Goal: Transaction & Acquisition: Purchase product/service

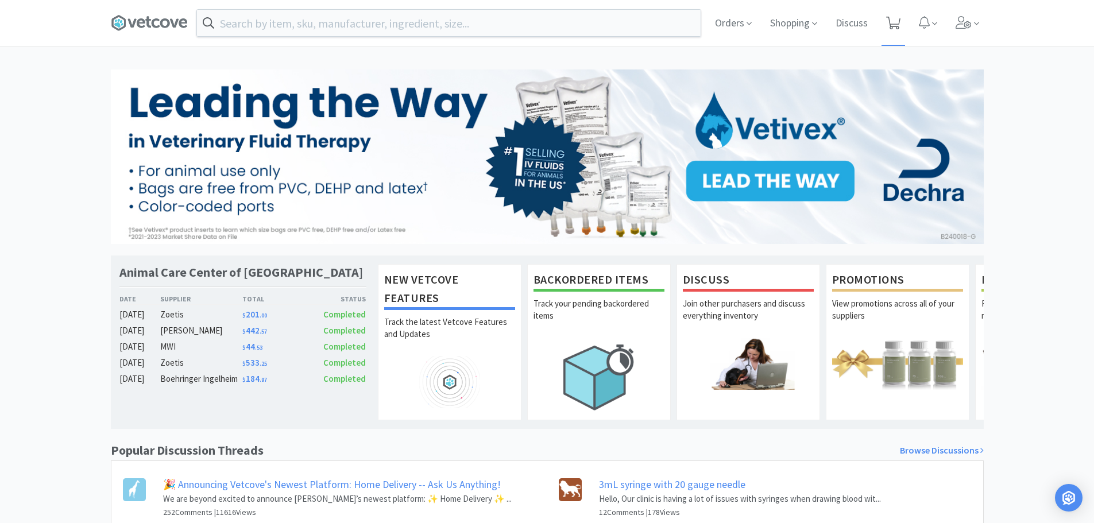
click at [893, 21] on icon at bounding box center [893, 23] width 14 height 13
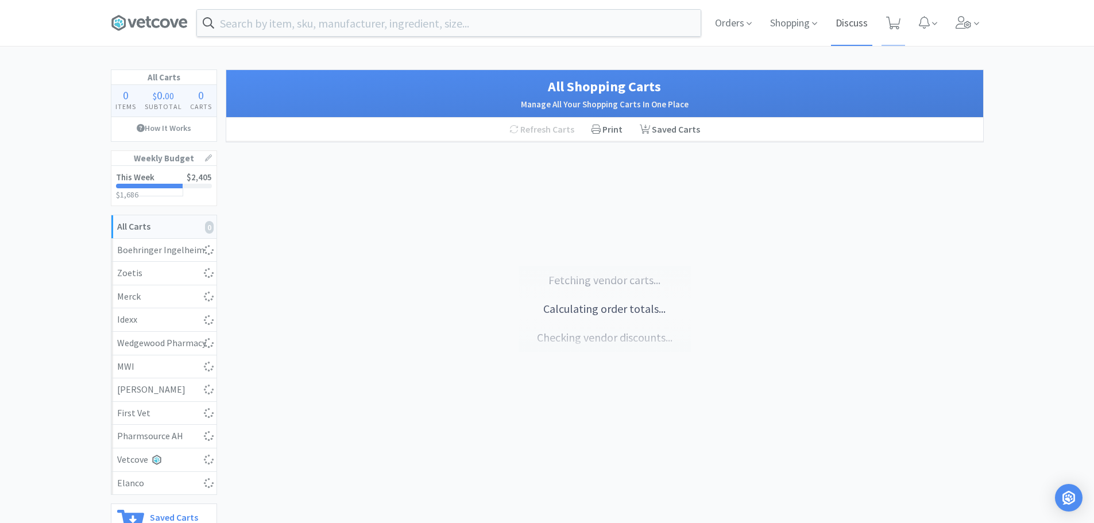
select select "4"
select select "1"
select select "8"
select select "3"
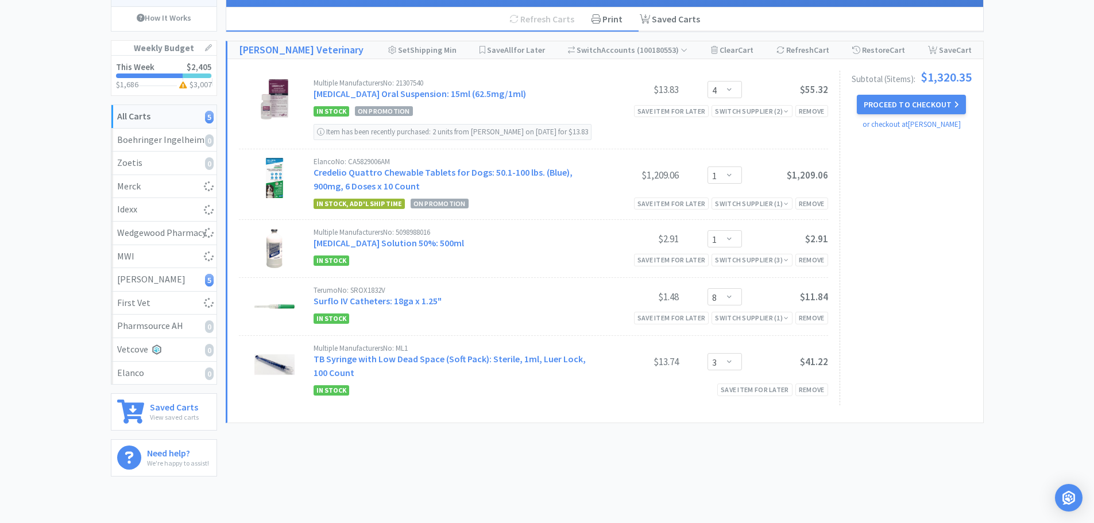
scroll to position [115, 0]
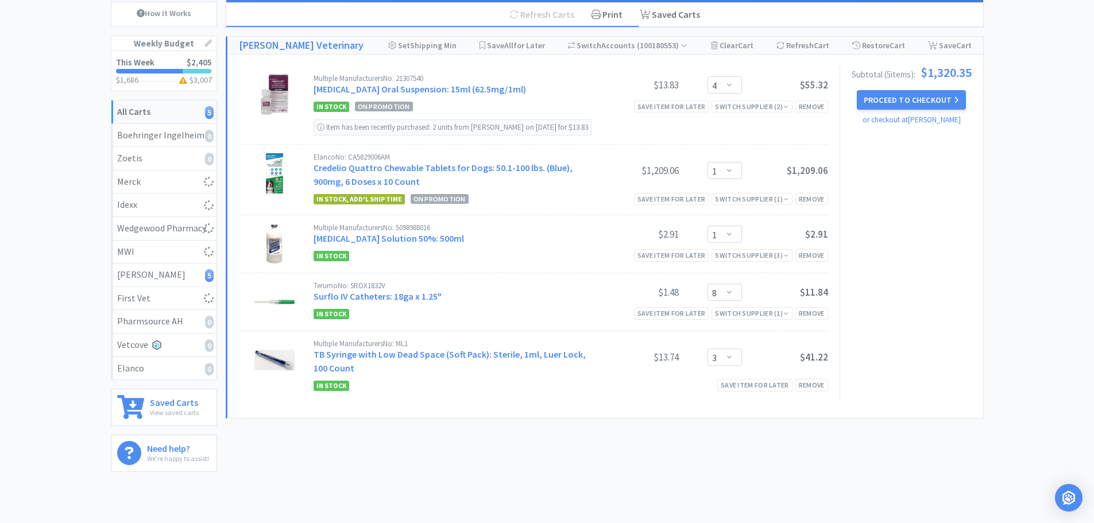
select select "50"
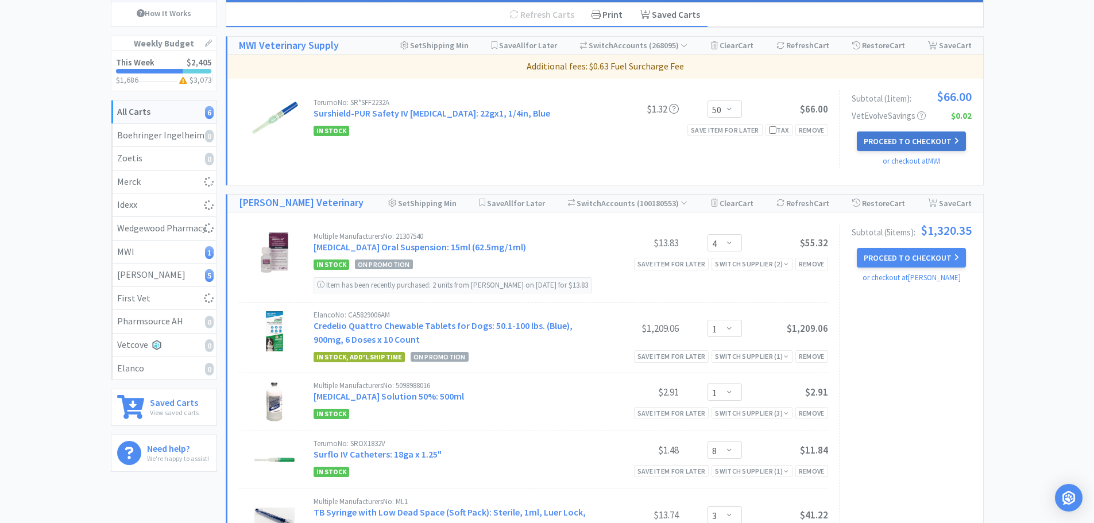
click at [931, 141] on button "Proceed to Checkout" at bounding box center [911, 141] width 109 height 20
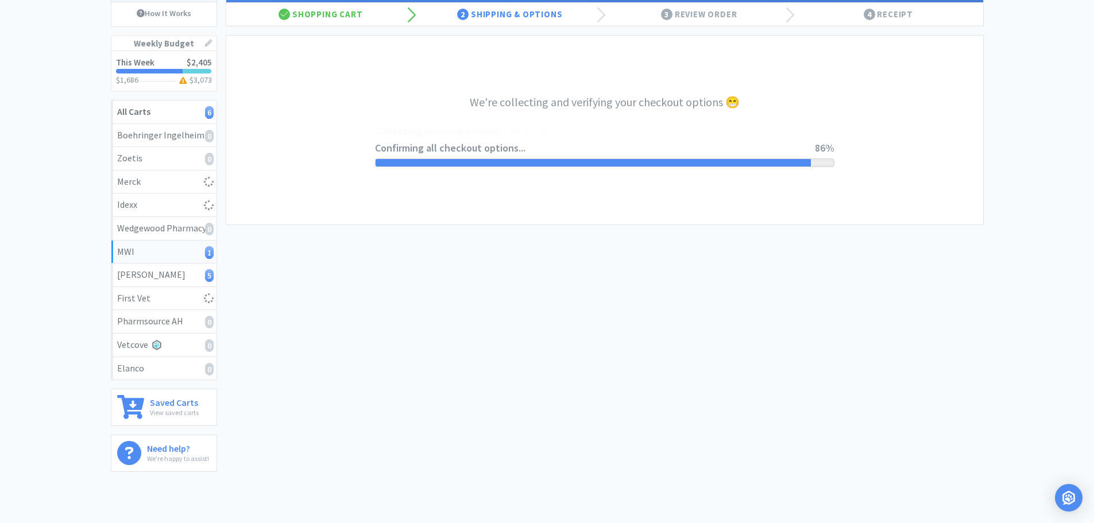
select select "STD_"
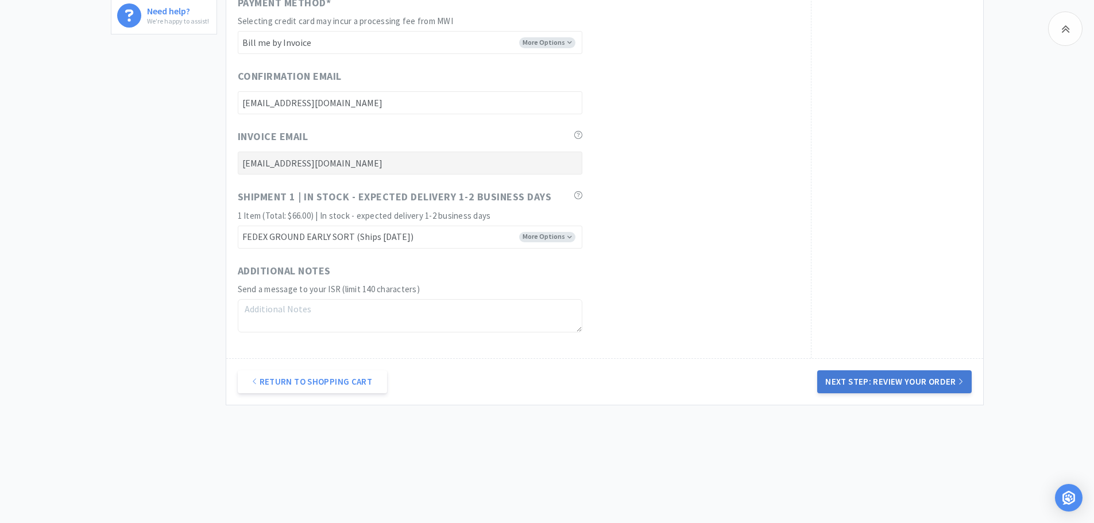
click at [906, 391] on button "Next Step: Review Your Order" at bounding box center [894, 381] width 154 height 23
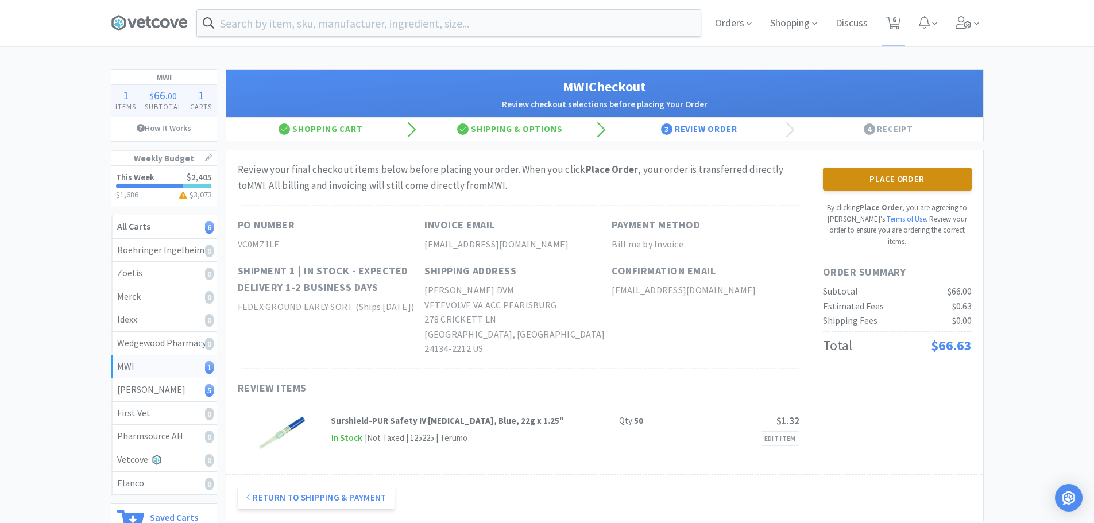
click at [837, 186] on button "Place Order" at bounding box center [897, 179] width 149 height 23
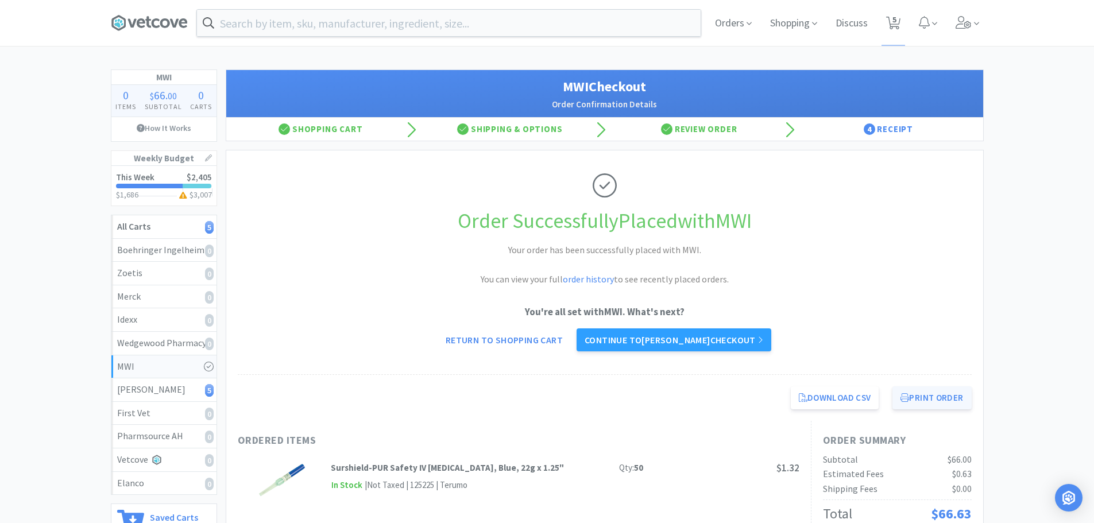
click at [936, 397] on button "Print Order" at bounding box center [931, 397] width 79 height 23
click at [931, 394] on button "Print Order" at bounding box center [931, 397] width 79 height 23
click at [894, 29] on span "5" at bounding box center [894, 20] width 4 height 46
select select "4"
select select "1"
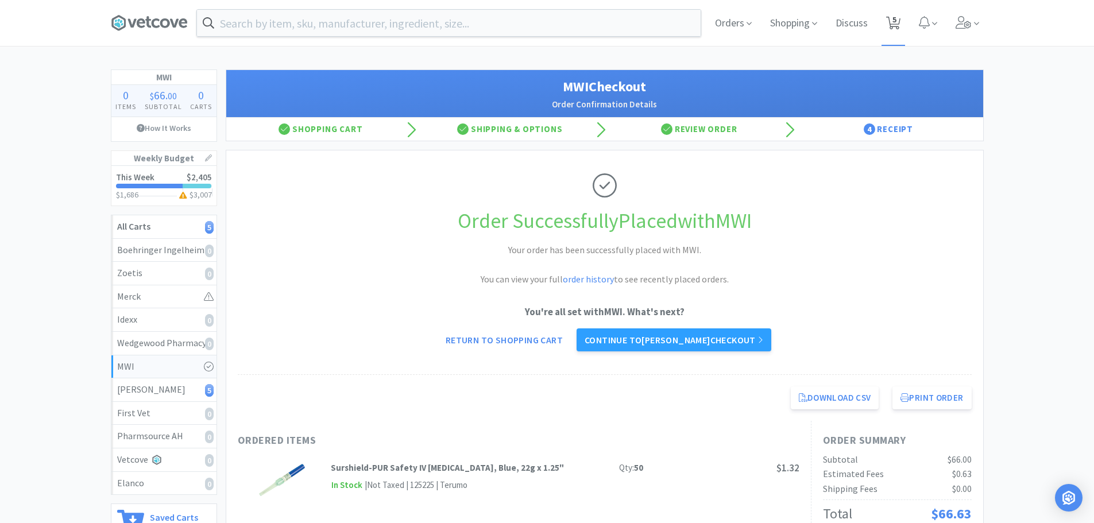
select select "1"
select select "8"
select select "3"
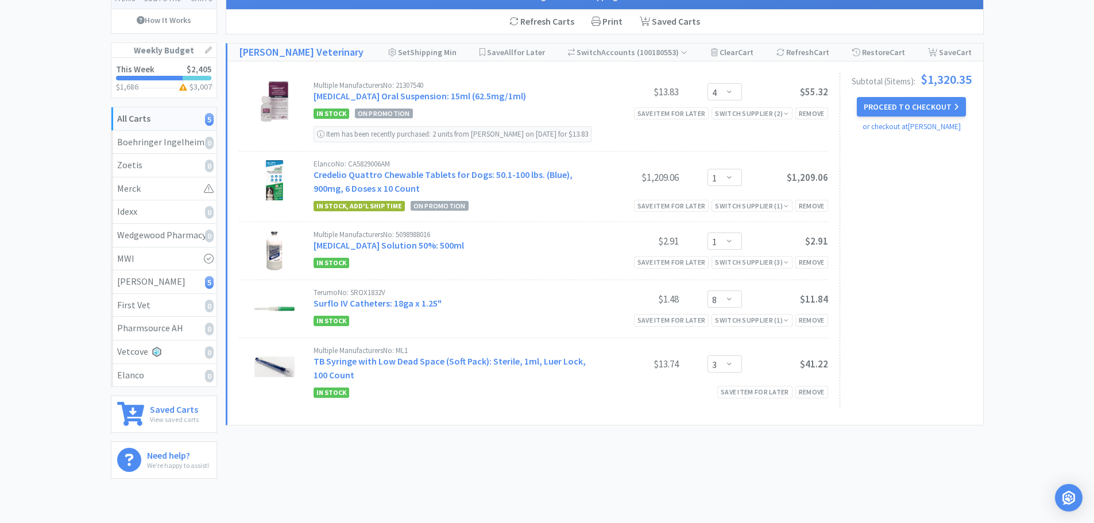
scroll to position [115, 0]
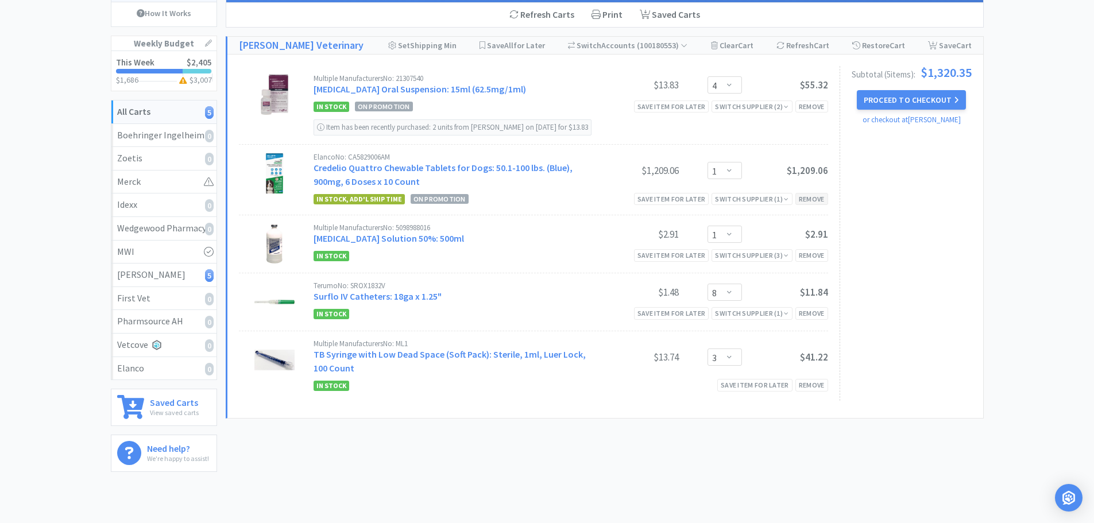
click at [804, 205] on div "Remove" at bounding box center [811, 199] width 33 height 12
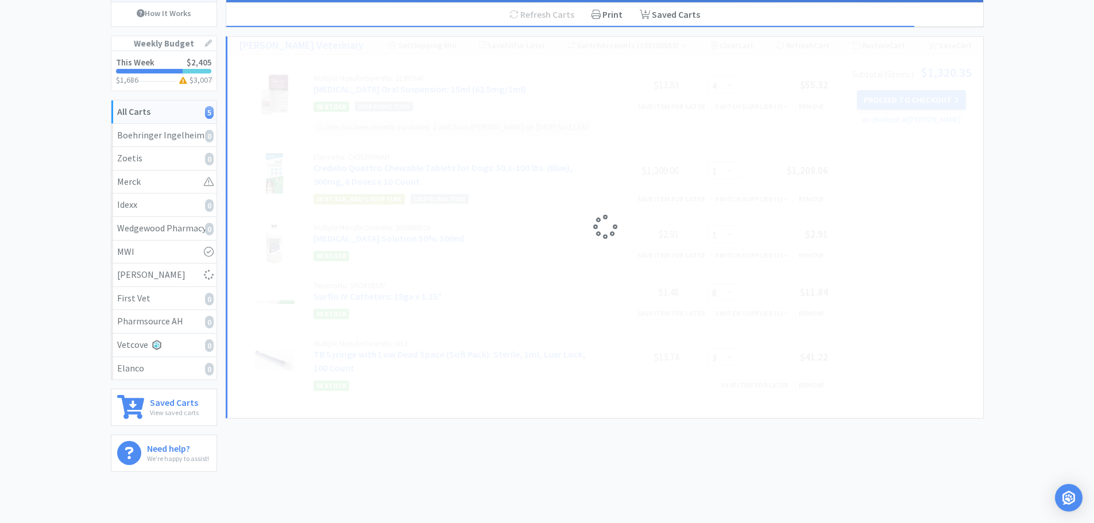
select select "8"
select select "3"
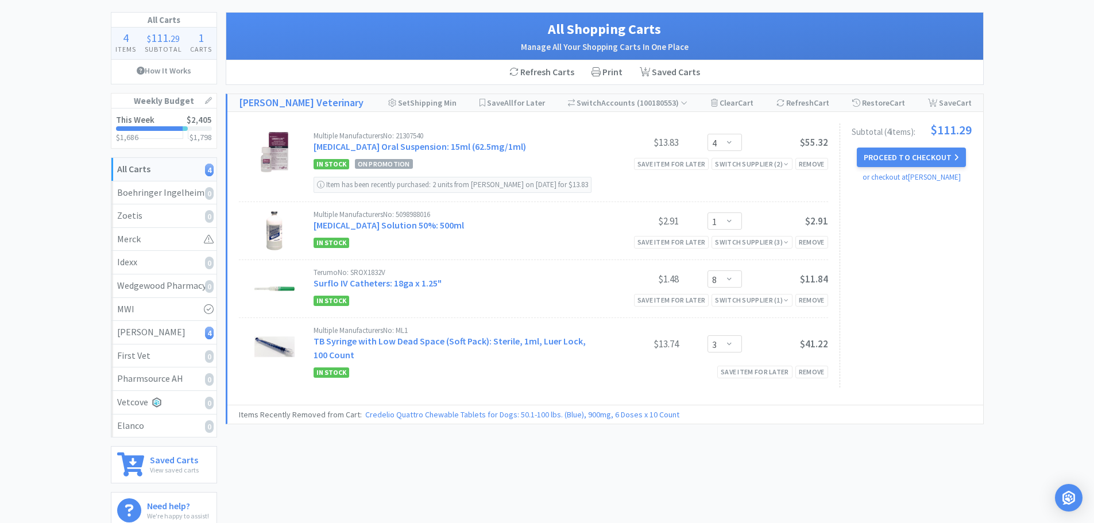
scroll to position [0, 0]
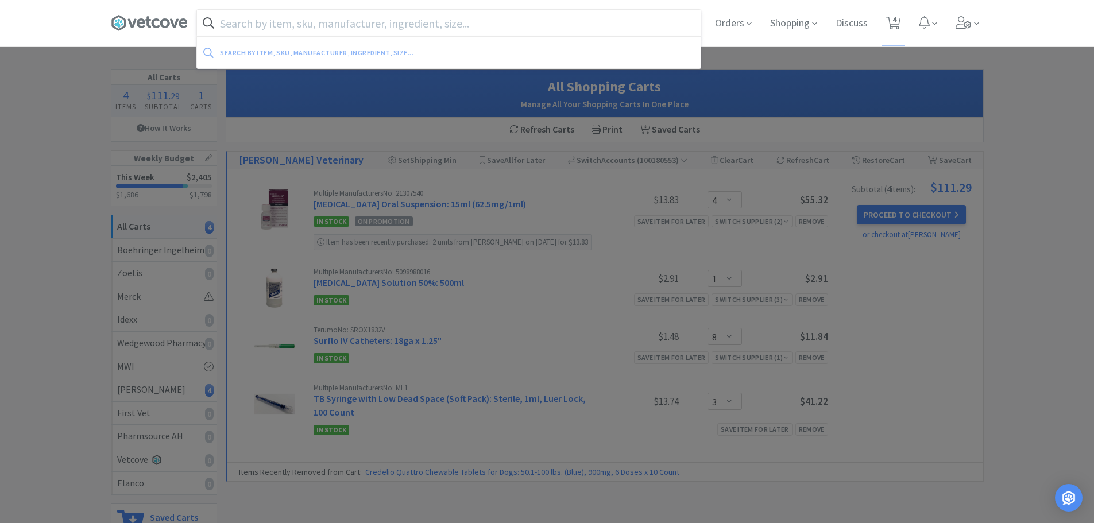
click at [299, 25] on input "text" at bounding box center [449, 23] width 504 height 26
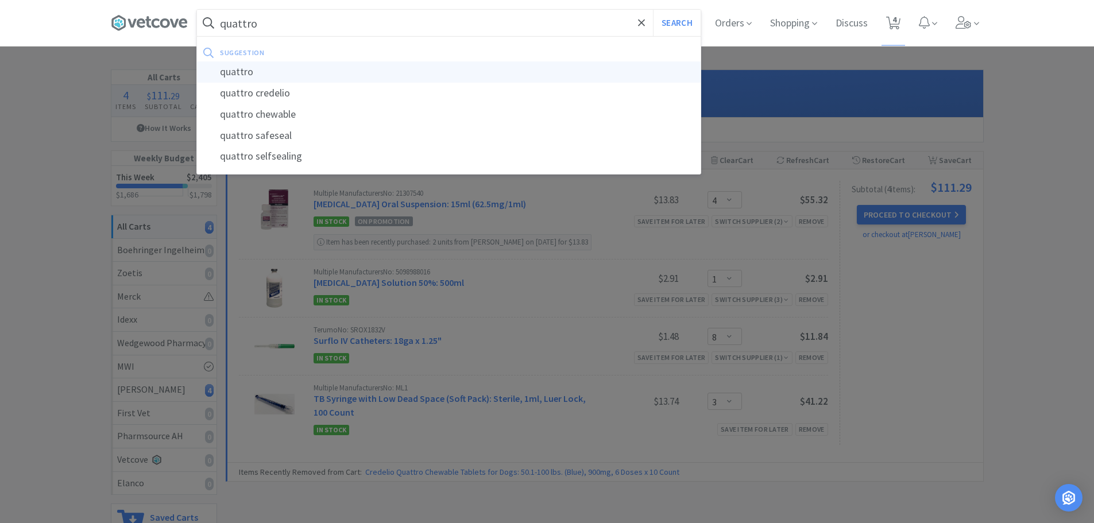
type input "quattro"
click at [270, 64] on div "quattro" at bounding box center [449, 71] width 504 height 21
select select "4"
select select "1"
select select "8"
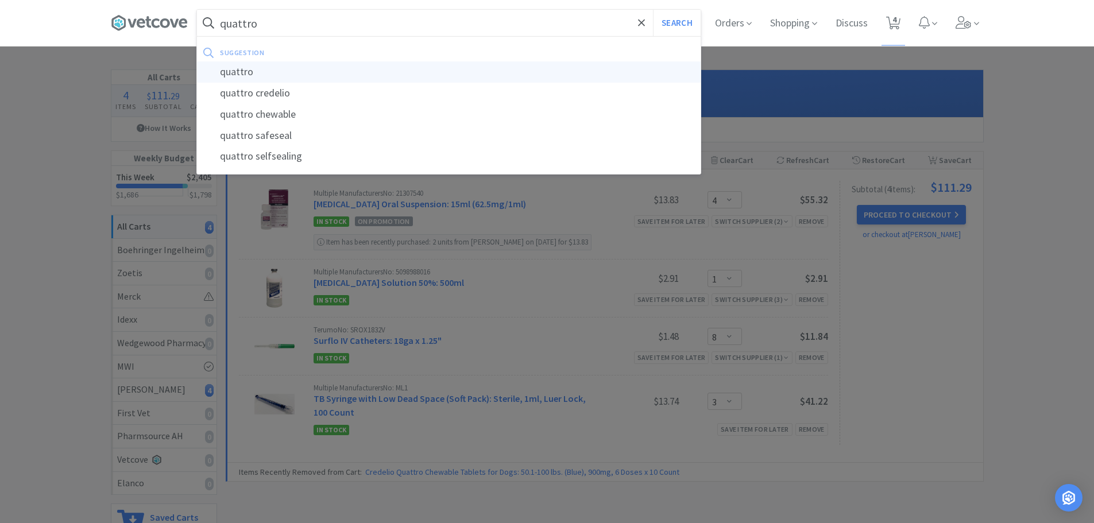
select select "3"
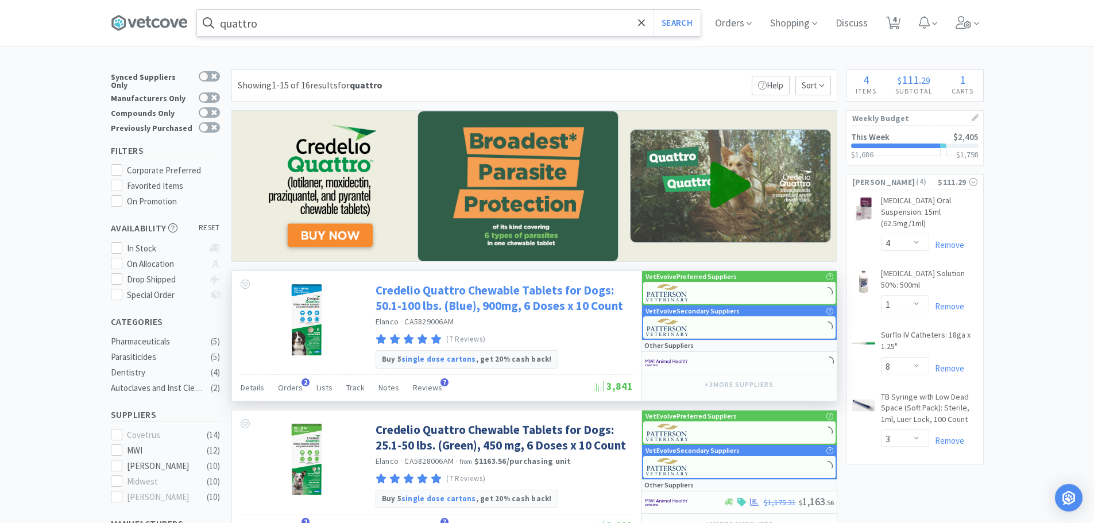
click at [541, 293] on link "Credelio Quattro Chewable Tablets for Dogs: 50.1-100 lbs. (Blue), 900mg, 6 Dose…" at bounding box center [503, 298] width 254 height 32
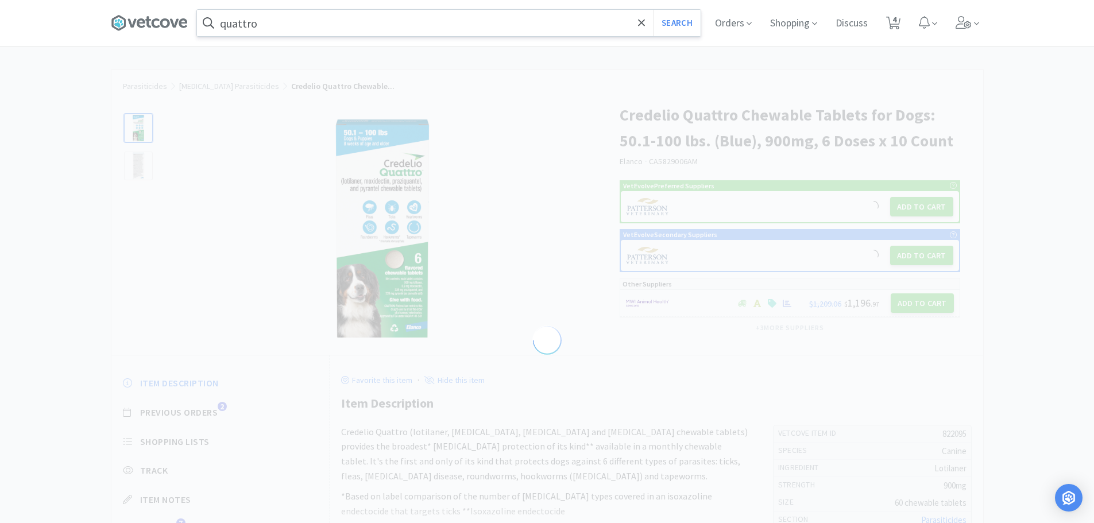
select select "822095"
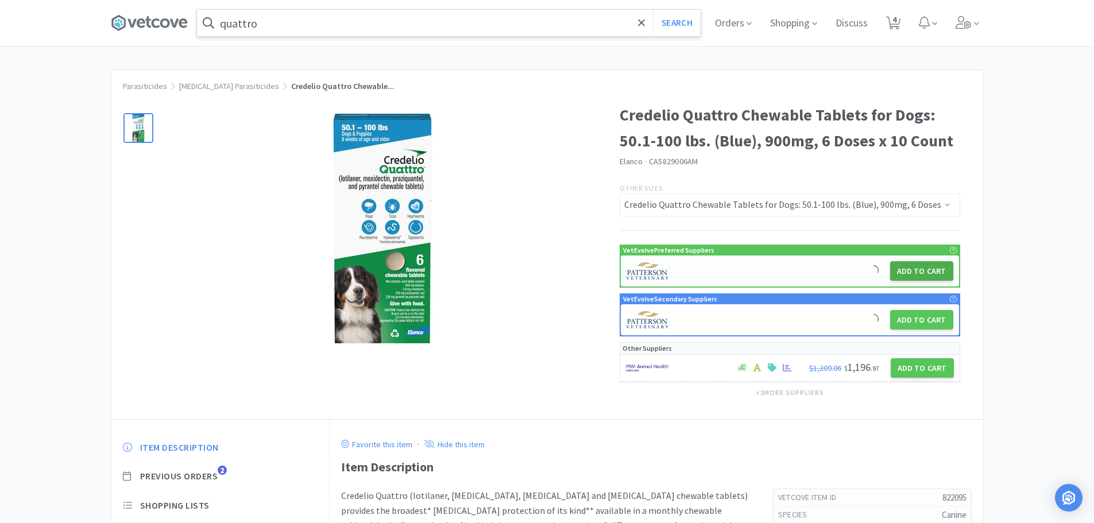
click at [899, 265] on button "Add to Cart" at bounding box center [921, 271] width 63 height 20
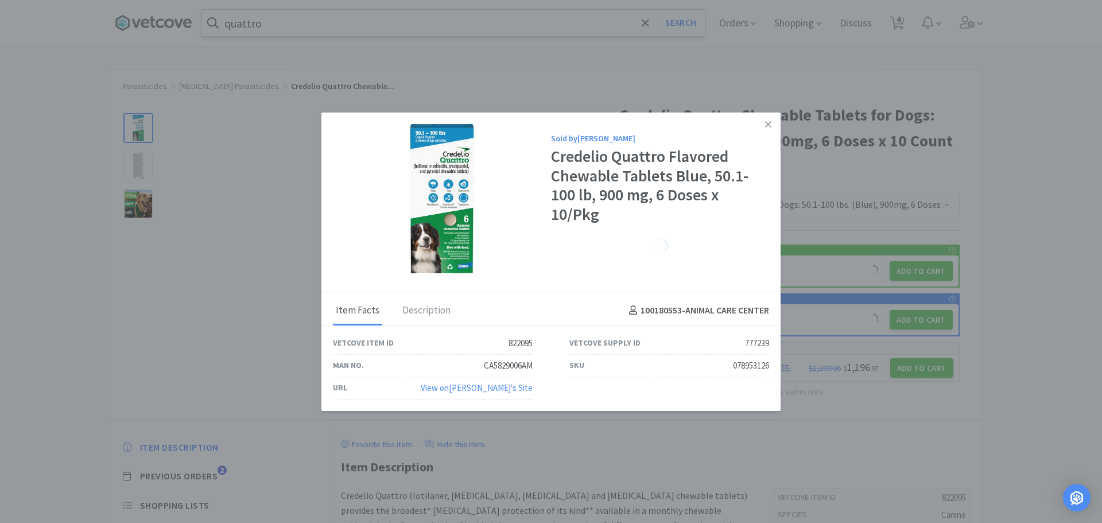
select select "1"
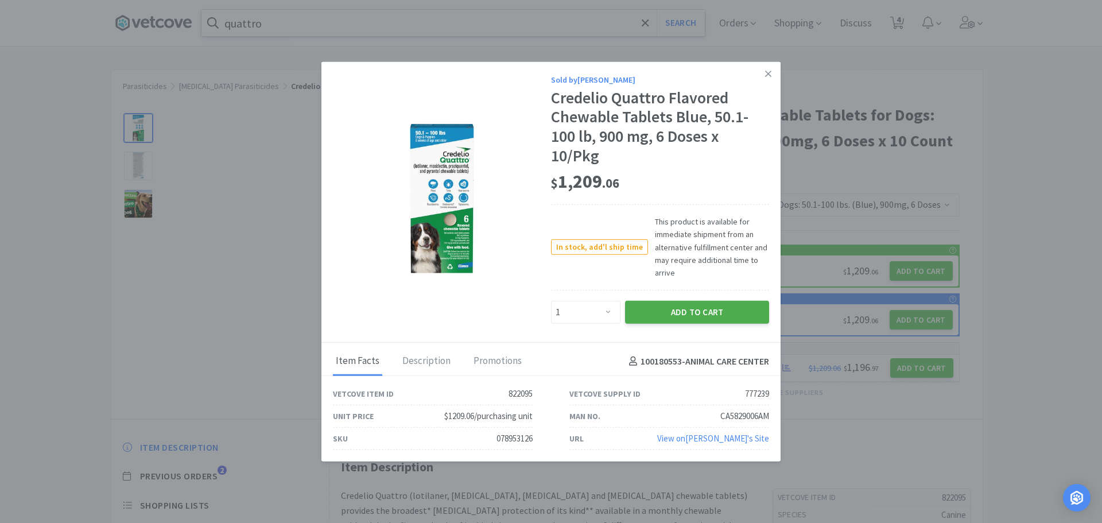
click at [672, 319] on button "Add to Cart" at bounding box center [697, 312] width 144 height 23
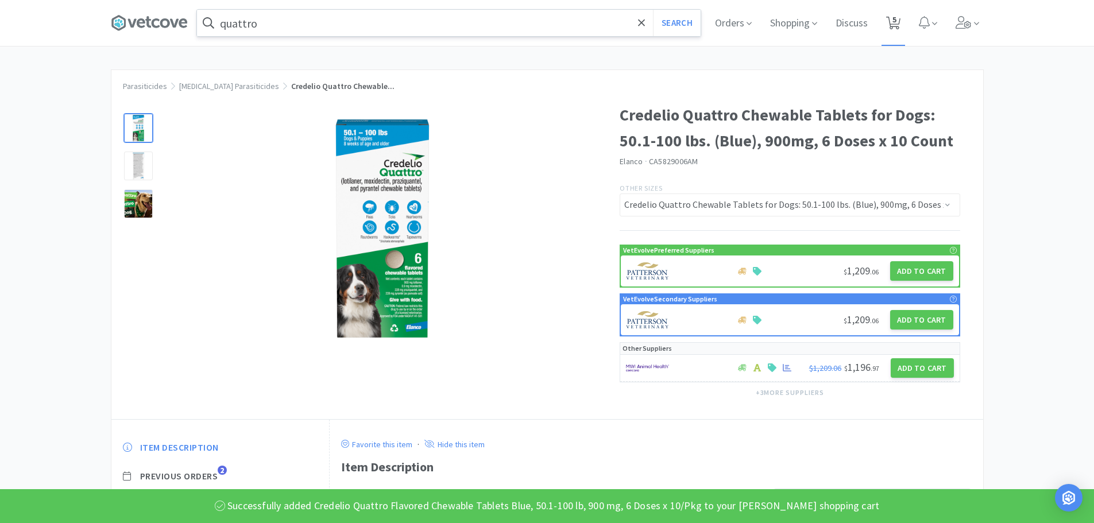
click at [896, 22] on span "5" at bounding box center [894, 20] width 4 height 46
select select "4"
select select "1"
select select "8"
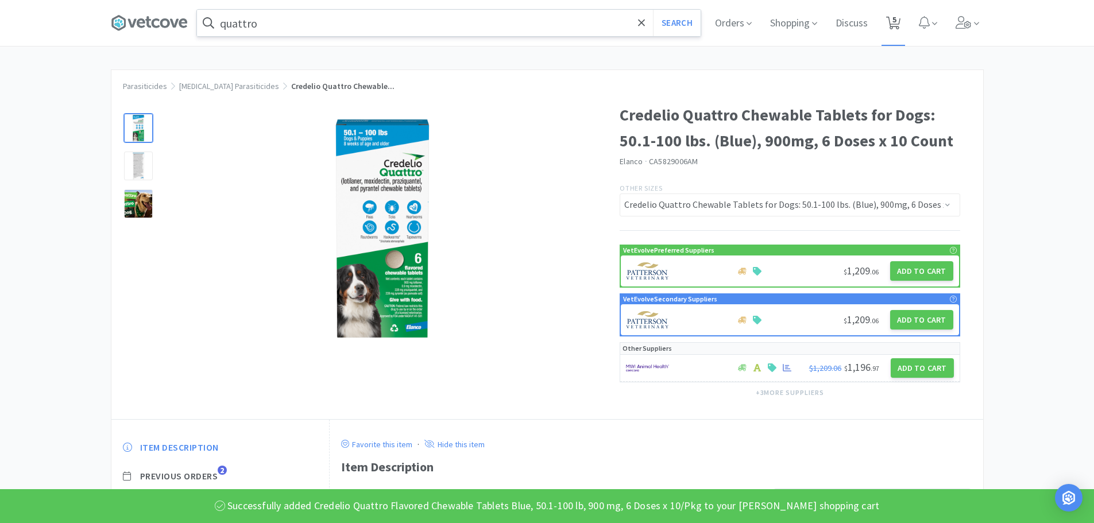
select select "3"
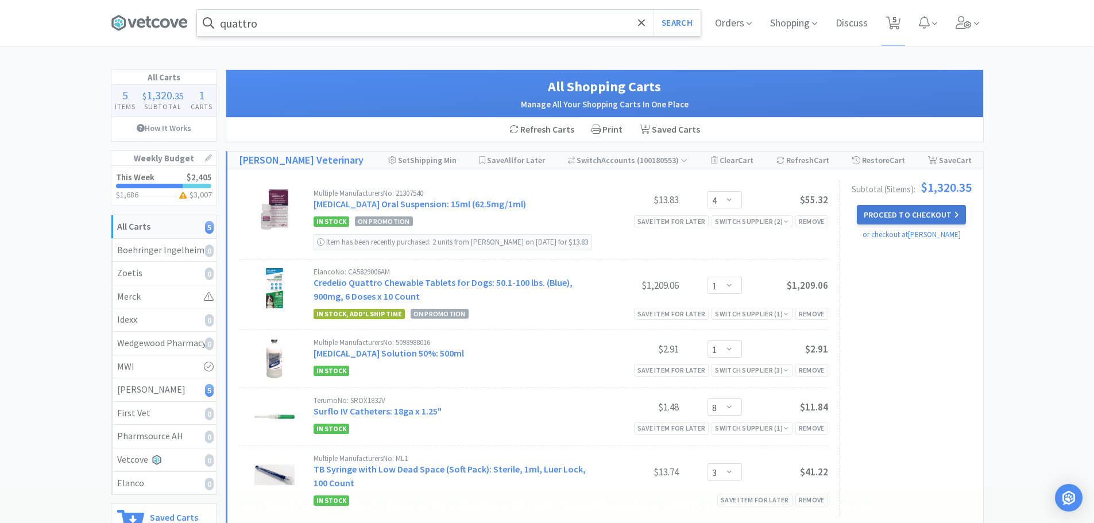
click at [877, 210] on button "Proceed to Checkout" at bounding box center [911, 215] width 109 height 20
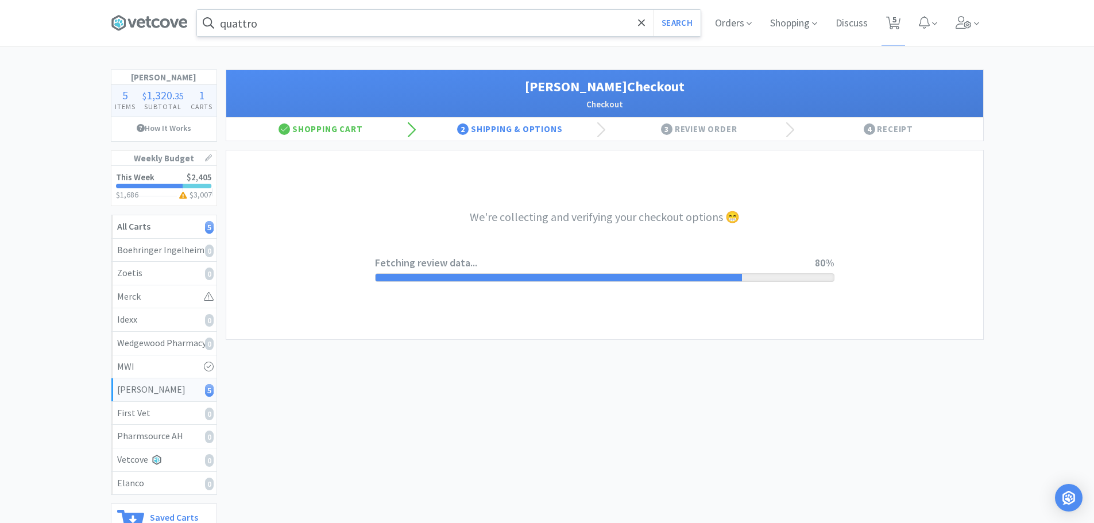
select select "1"
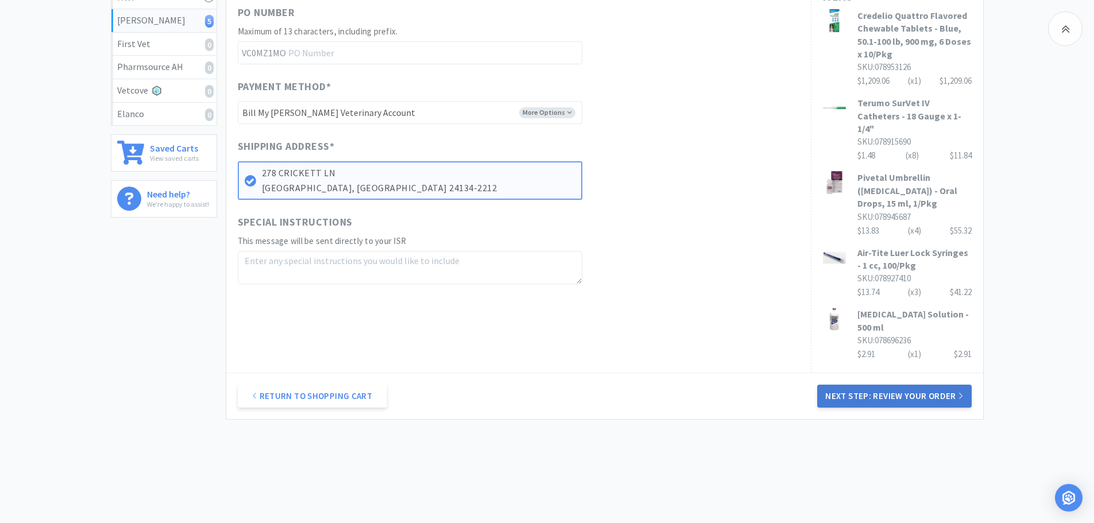
click at [908, 385] on button "Next Step: Review Your Order" at bounding box center [894, 396] width 154 height 23
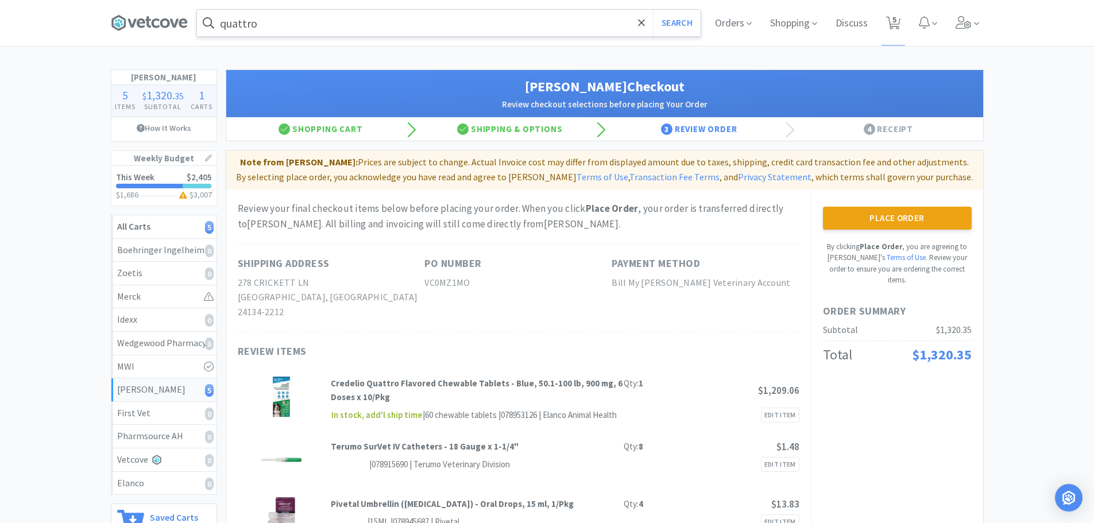
click at [901, 218] on button "Place Order" at bounding box center [897, 218] width 149 height 23
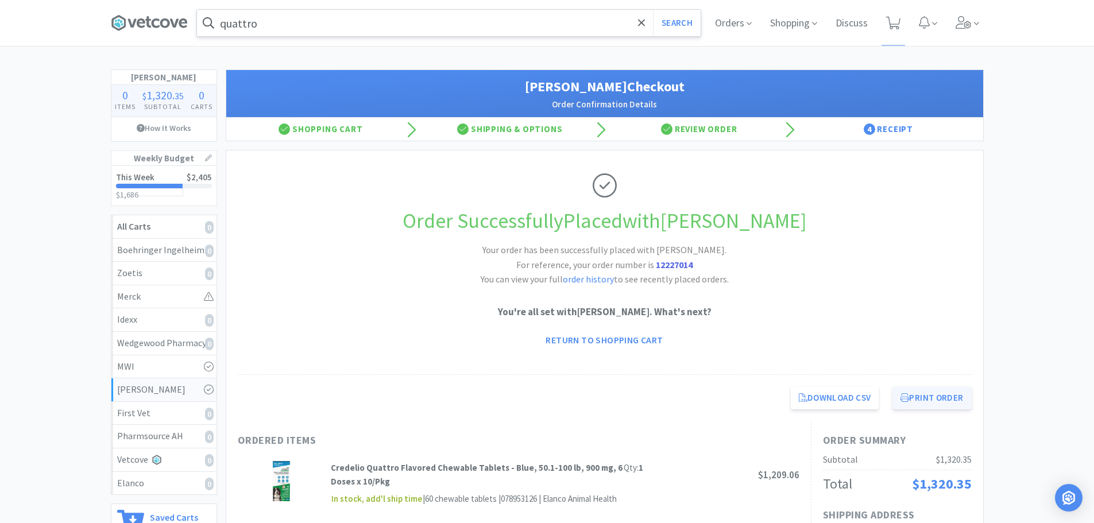
click at [942, 400] on button "Print Order" at bounding box center [931, 397] width 79 height 23
